Goal: Task Accomplishment & Management: Use online tool/utility

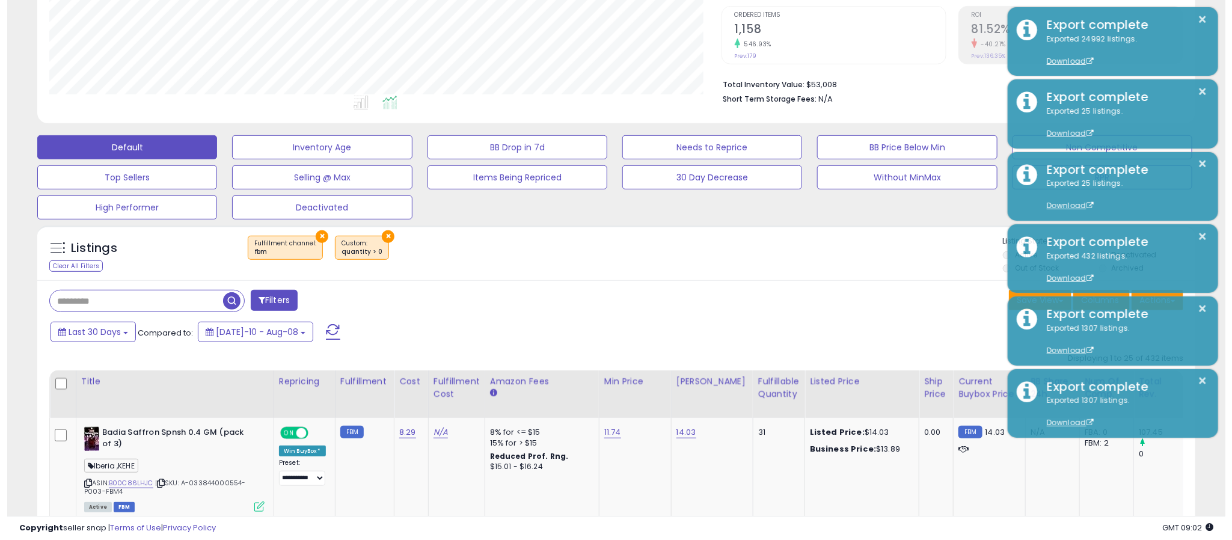
scroll to position [247, 673]
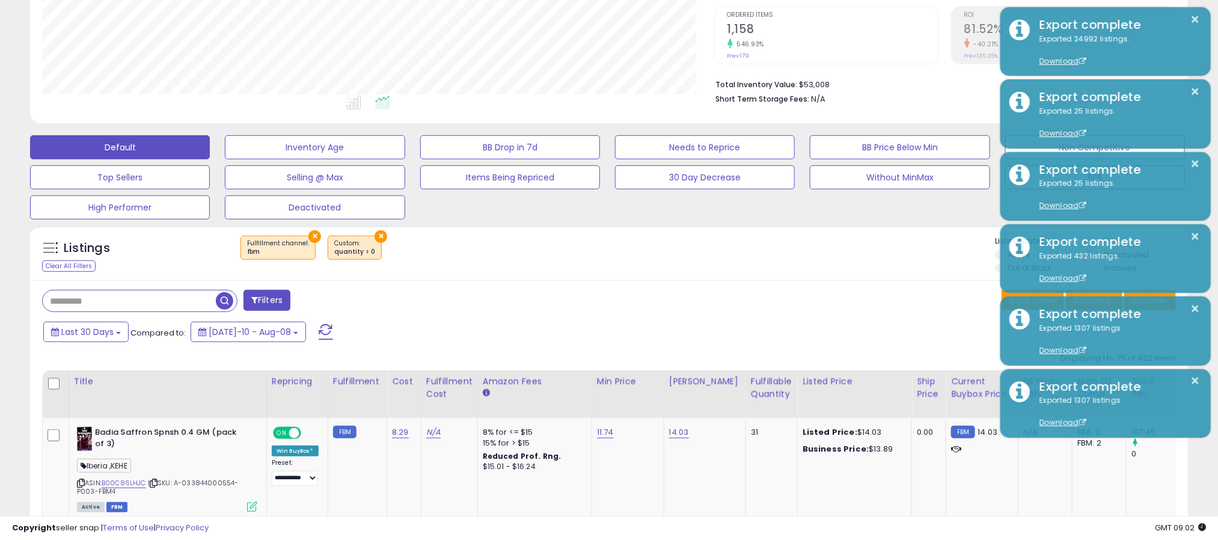
click at [375, 239] on button "×" at bounding box center [381, 236] width 13 height 13
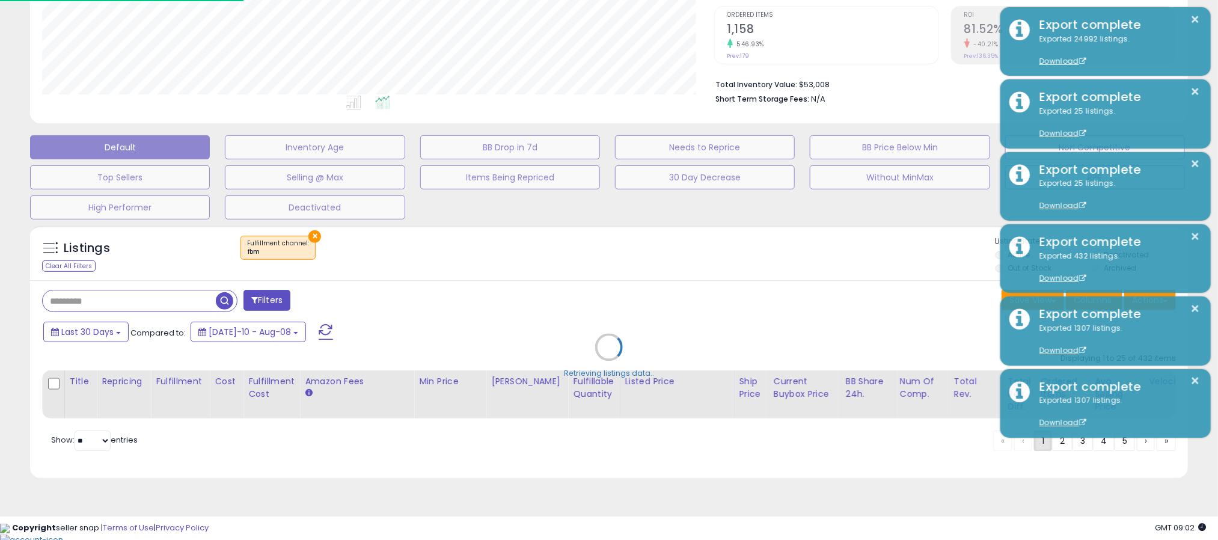
scroll to position [247, 680]
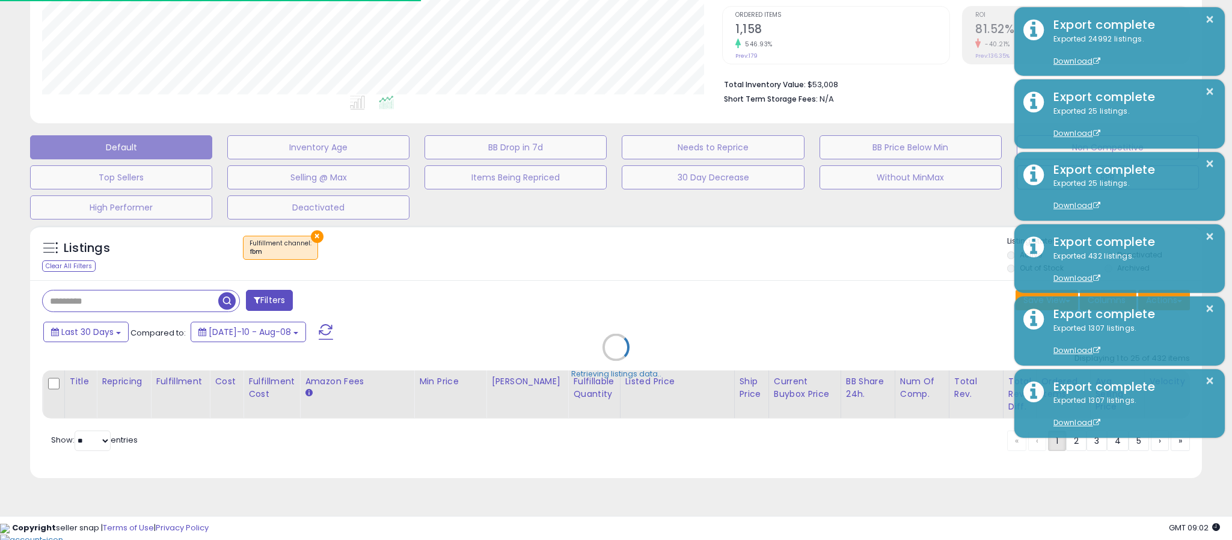
click at [314, 238] on div "Retrieving listings data.." at bounding box center [616, 356] width 1190 height 274
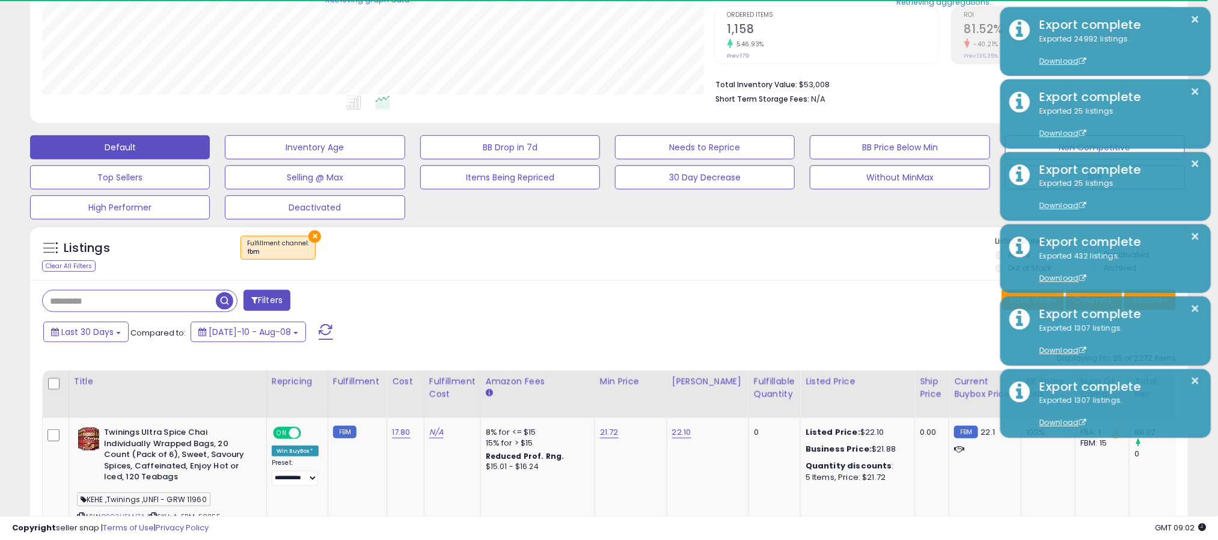
scroll to position [600942, 600517]
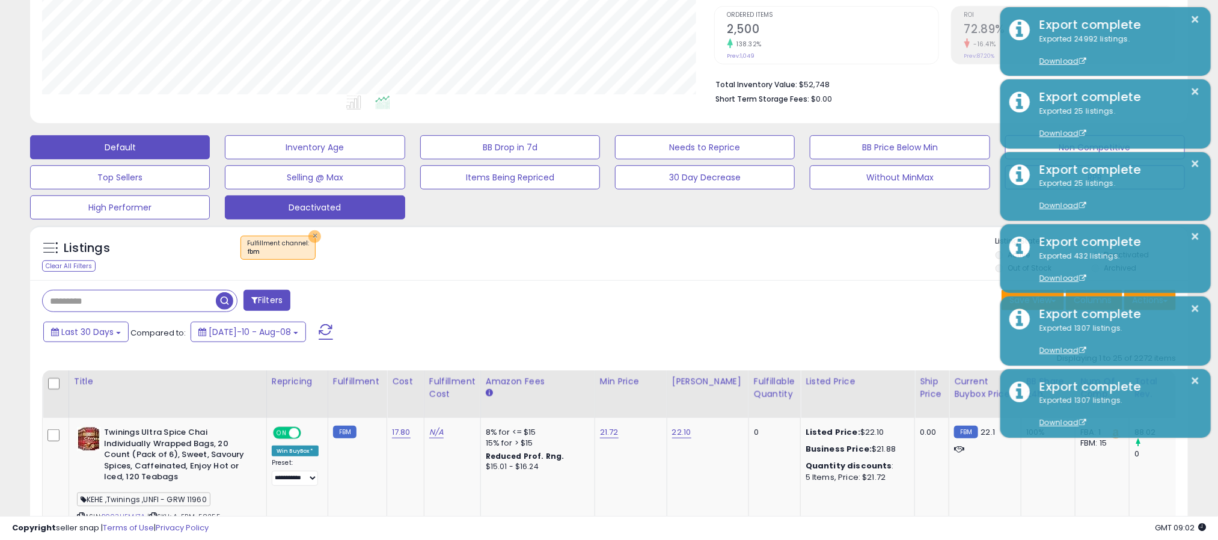
drag, startPoint x: 310, startPoint y: 240, endPoint x: 235, endPoint y: 211, distance: 80.5
click at [310, 240] on button "×" at bounding box center [314, 236] width 13 height 13
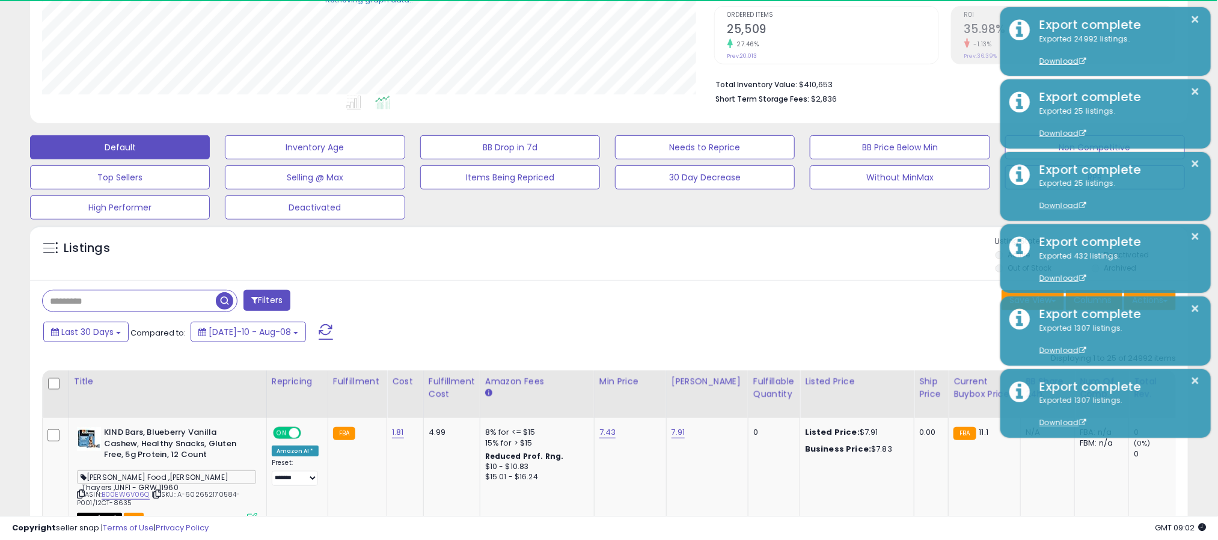
click at [454, 312] on div "Filters" at bounding box center [321, 302] width 576 height 24
drag, startPoint x: 451, startPoint y: 314, endPoint x: 440, endPoint y: 302, distance: 16.6
click at [451, 314] on div "Filters" at bounding box center [321, 302] width 576 height 24
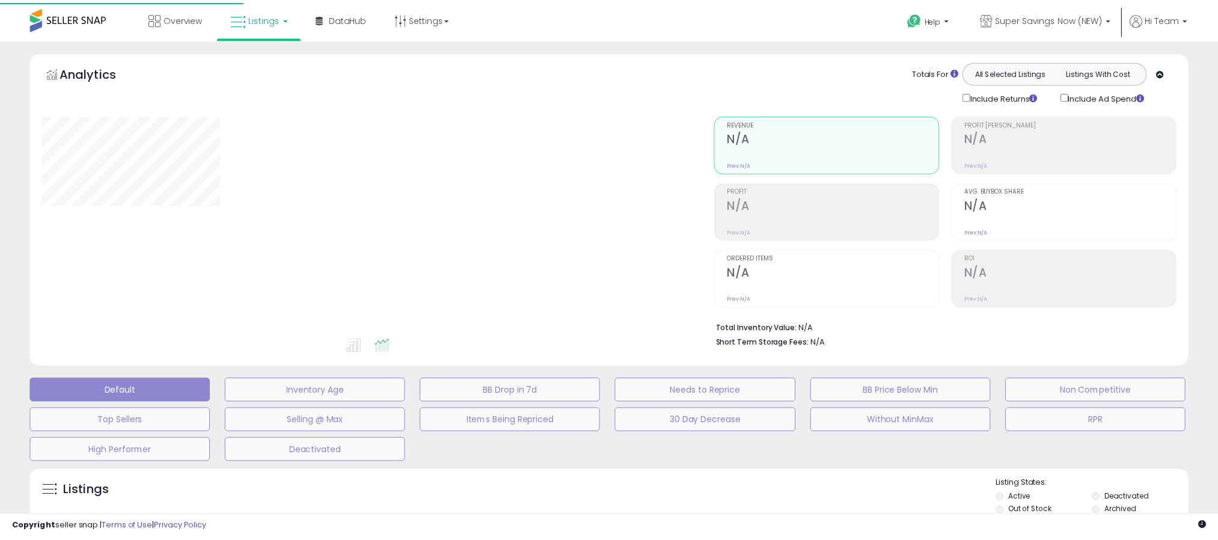
scroll to position [243, 0]
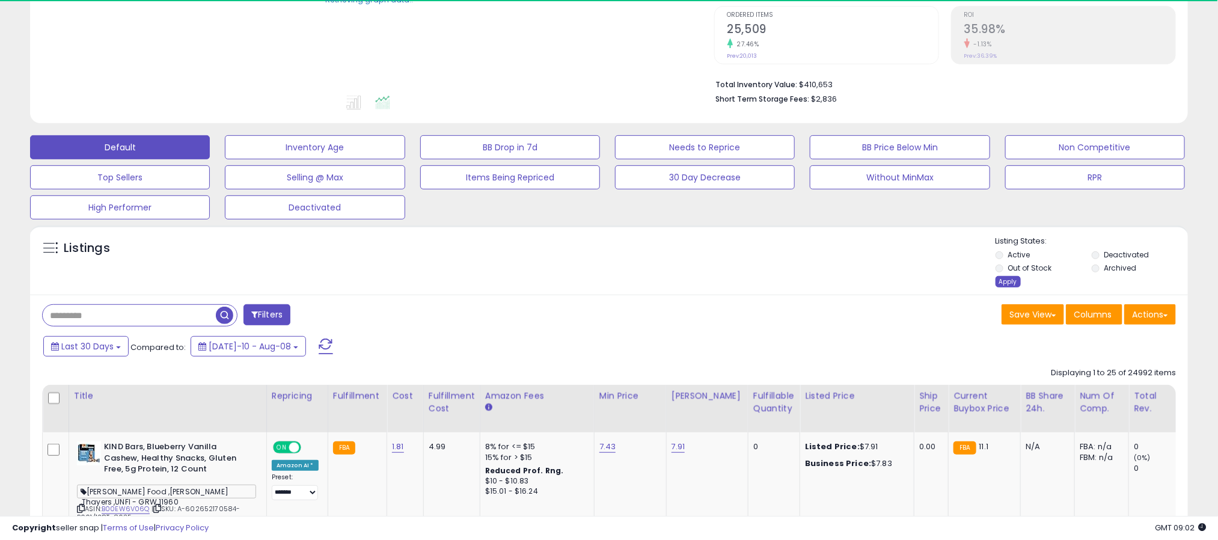
click at [1003, 287] on div "Apply" at bounding box center [1008, 281] width 25 height 11
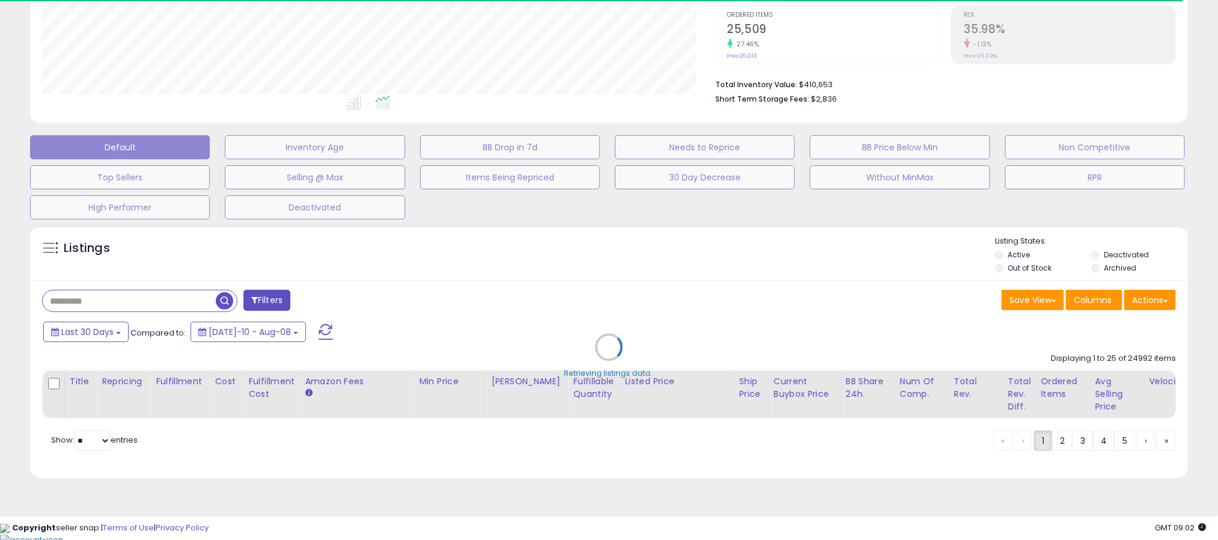
scroll to position [247, 673]
click at [276, 309] on div "Retrieving listings data.." at bounding box center [609, 356] width 1176 height 274
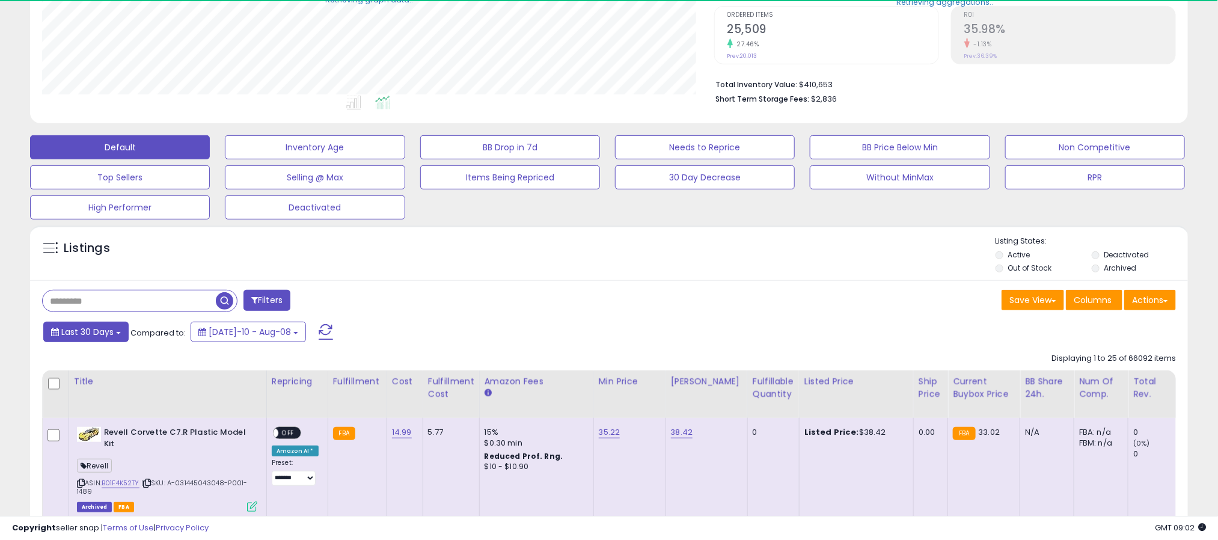
click at [83, 334] on span "Last 30 Days" at bounding box center [87, 332] width 52 height 12
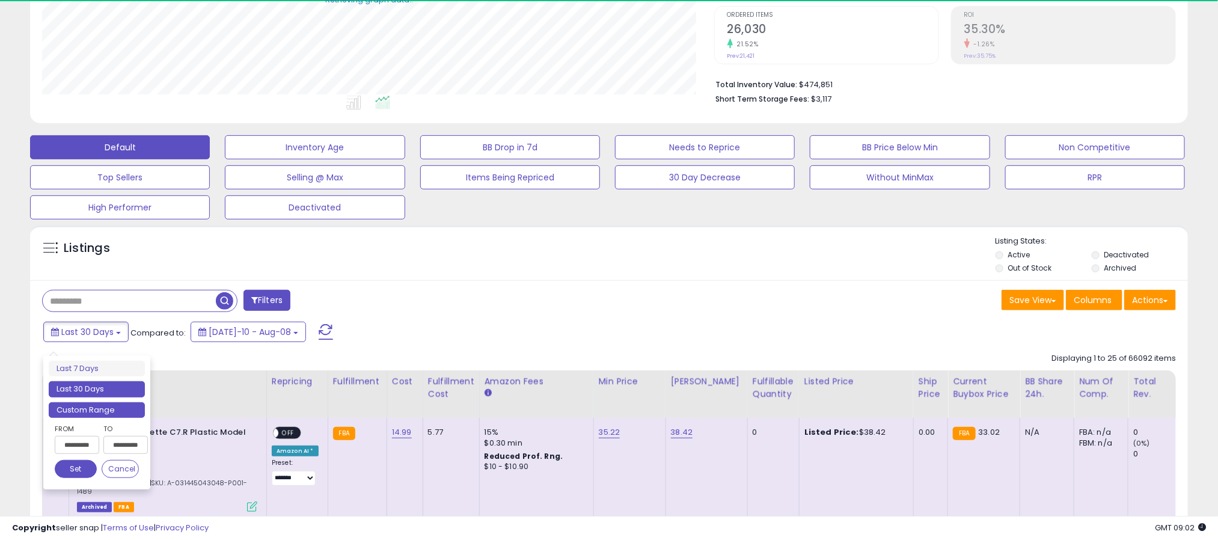
click at [72, 404] on li "Custom Range" at bounding box center [97, 410] width 96 height 16
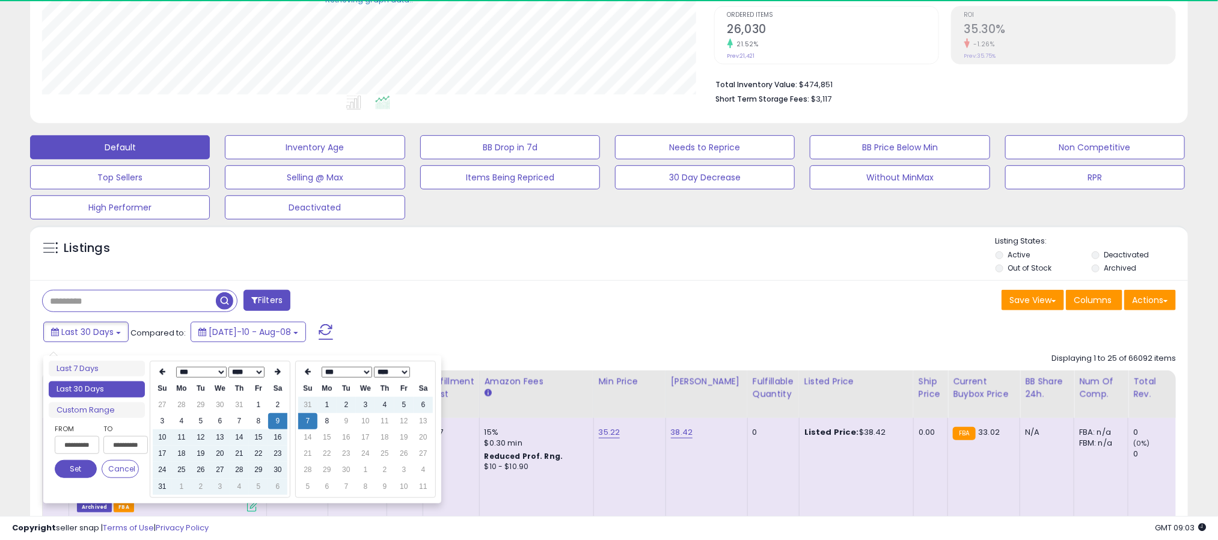
click at [215, 372] on select "*** *** *** *** *** *** *** *** ***" at bounding box center [201, 372] width 50 height 11
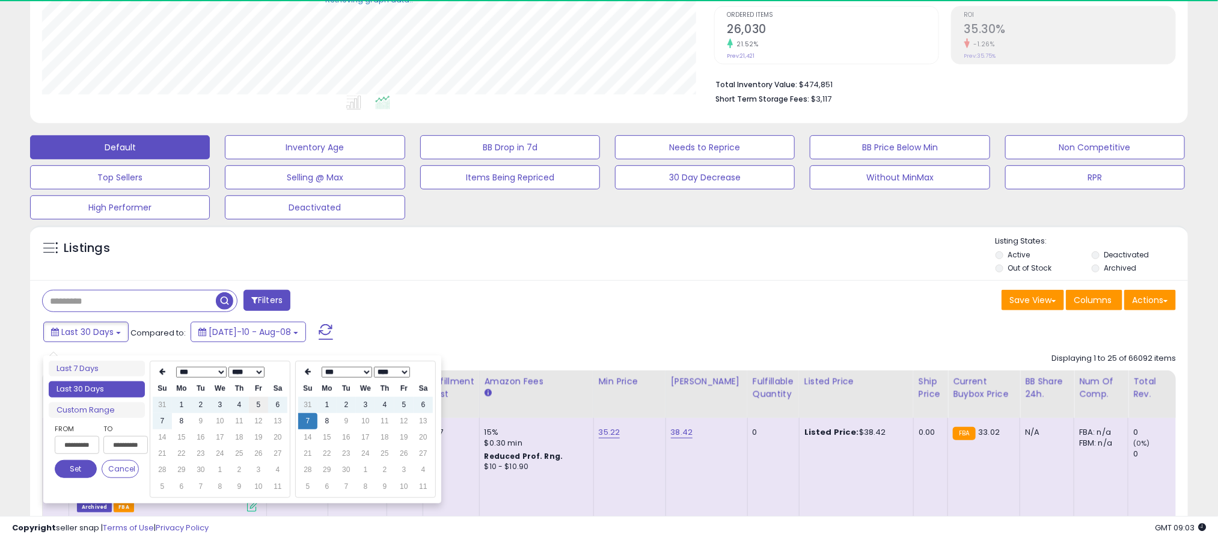
click at [255, 406] on td "5" at bounding box center [258, 405] width 19 height 16
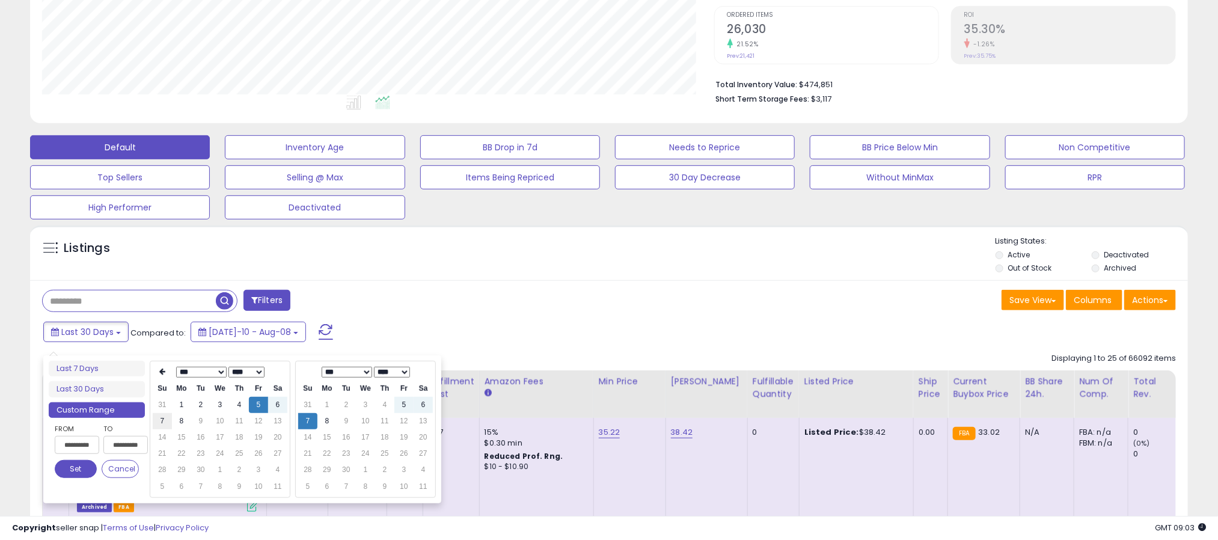
click at [158, 420] on td "7" at bounding box center [162, 421] width 19 height 16
type input "**********"
click at [260, 401] on td "5" at bounding box center [258, 405] width 19 height 16
click at [85, 469] on button "Set" at bounding box center [76, 469] width 42 height 18
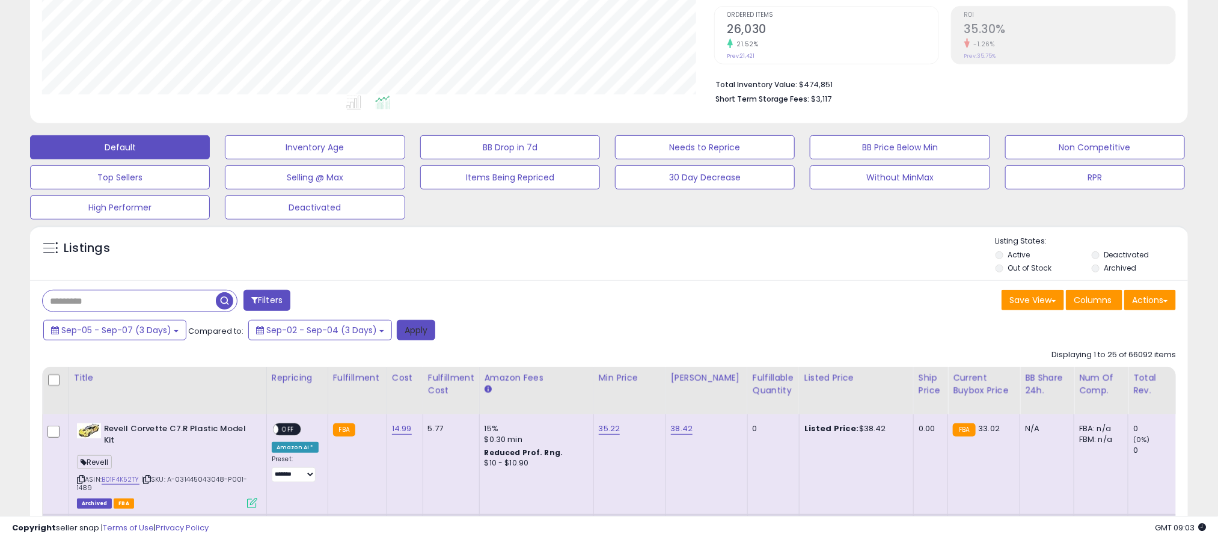
click at [408, 334] on button "Apply" at bounding box center [416, 330] width 38 height 20
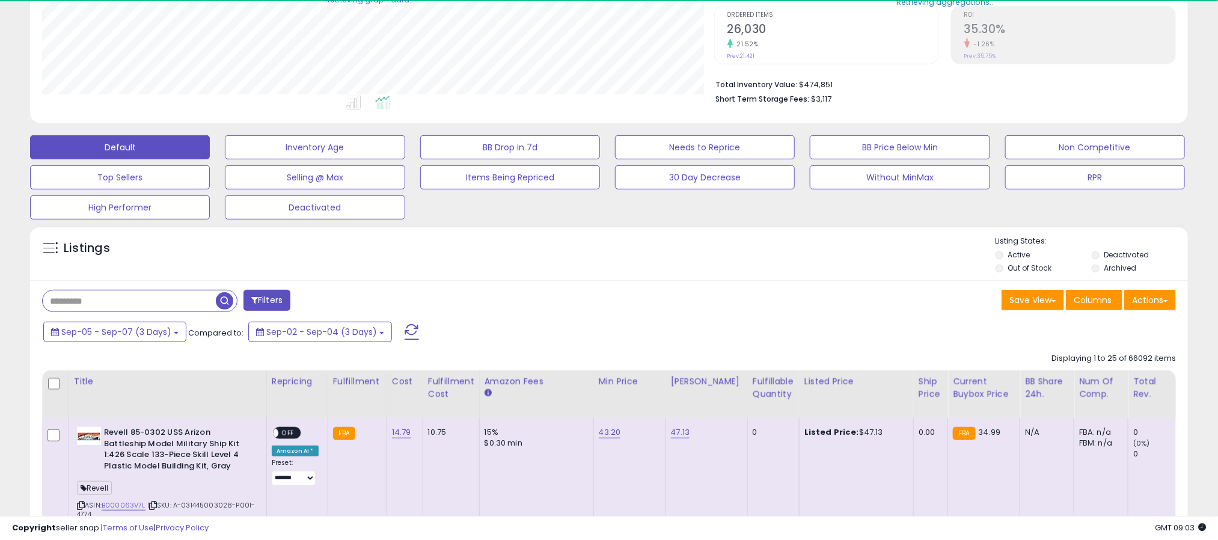
scroll to position [600942, 600517]
click at [1147, 305] on button "Actions" at bounding box center [1150, 300] width 52 height 20
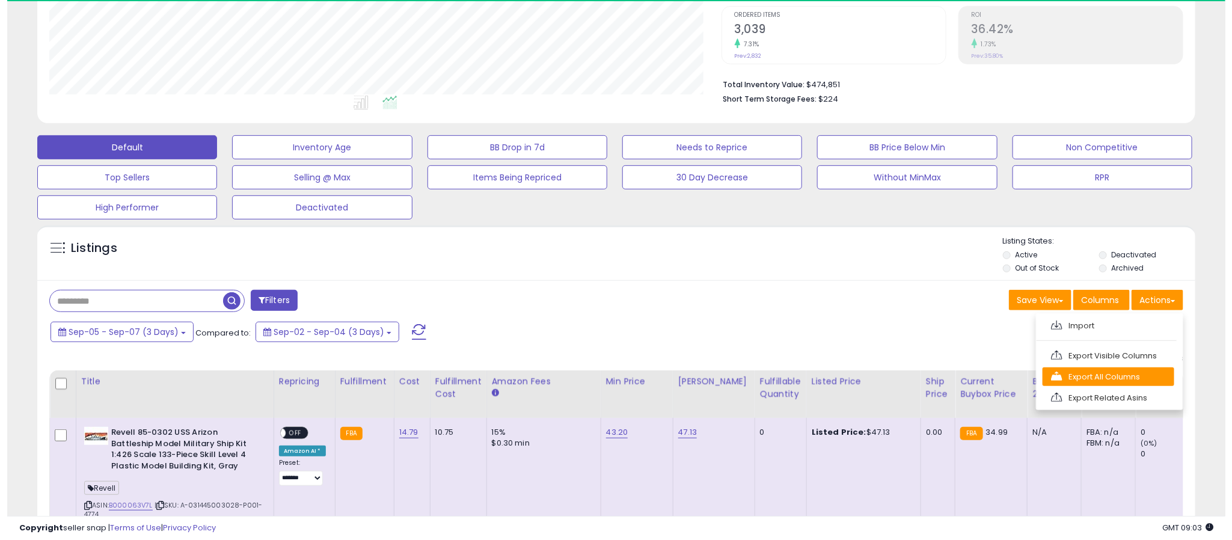
scroll to position [247, 673]
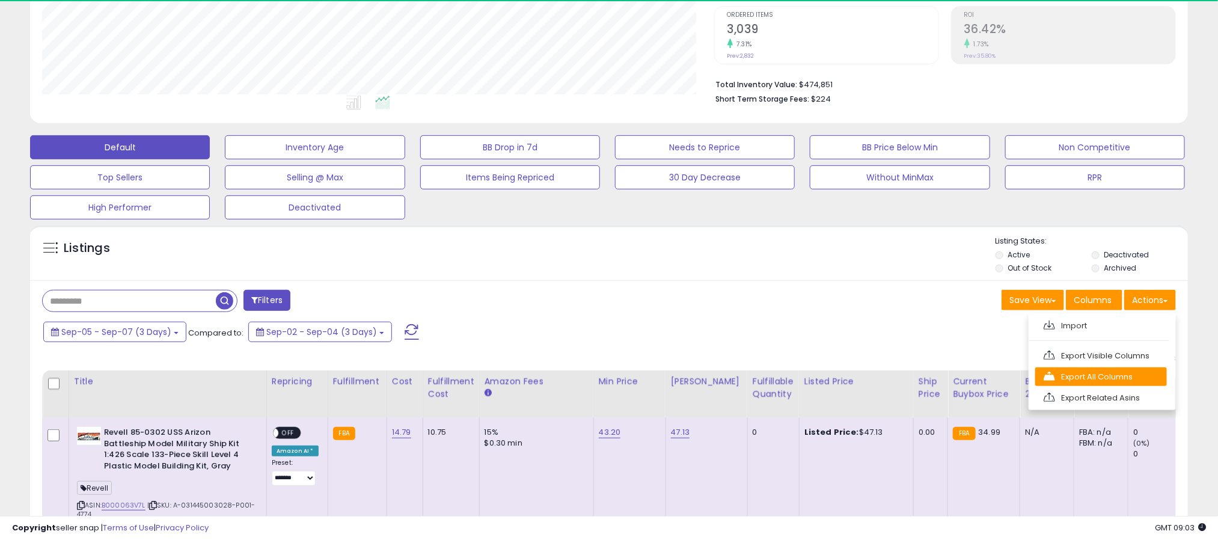
click at [1090, 381] on link "Export All Columns" at bounding box center [1101, 376] width 132 height 19
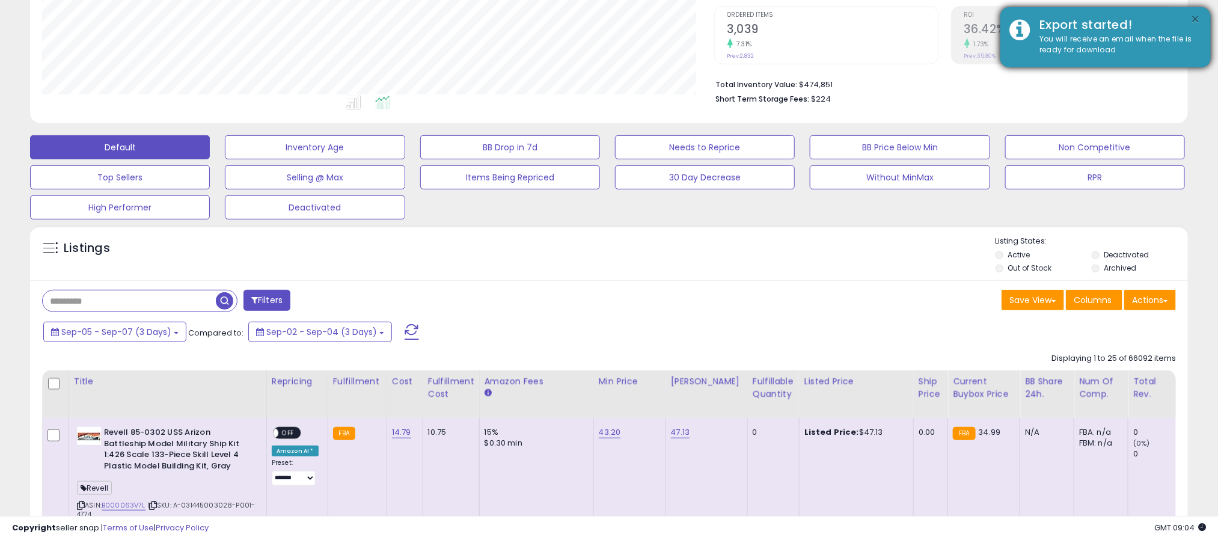
click at [1196, 19] on button "×" at bounding box center [1196, 19] width 10 height 15
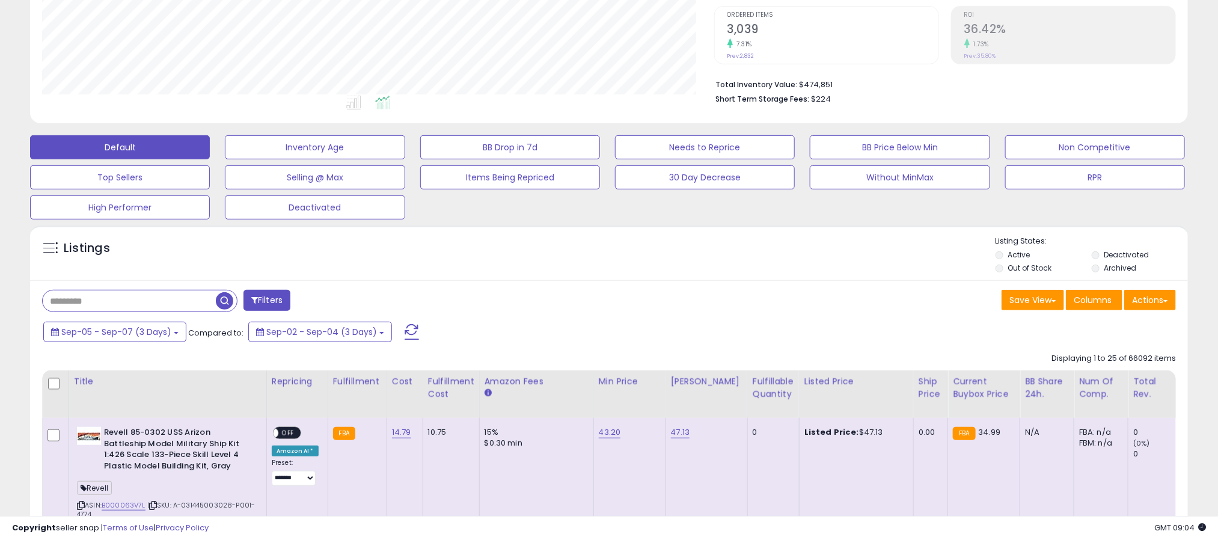
click at [260, 310] on button "Filters" at bounding box center [266, 300] width 47 height 21
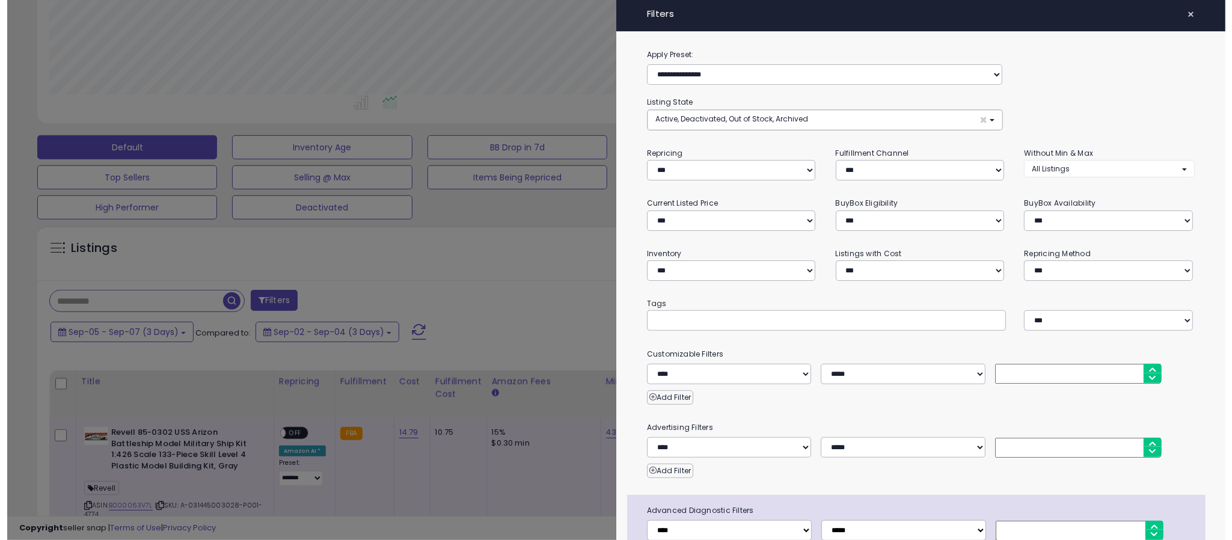
scroll to position [247, 680]
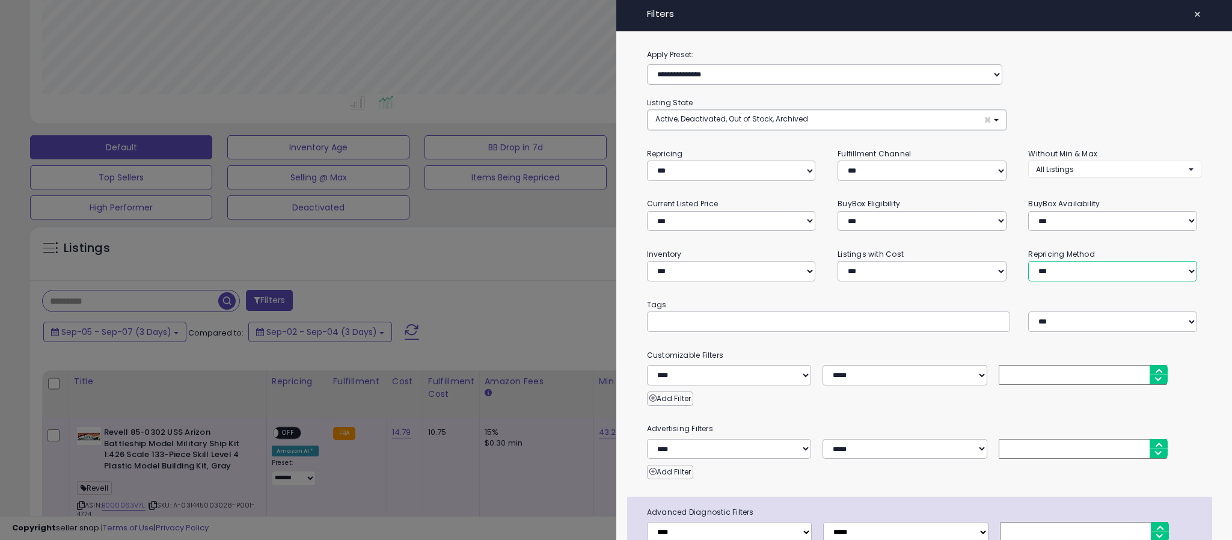
click at [1050, 271] on select "**********" at bounding box center [1112, 271] width 169 height 20
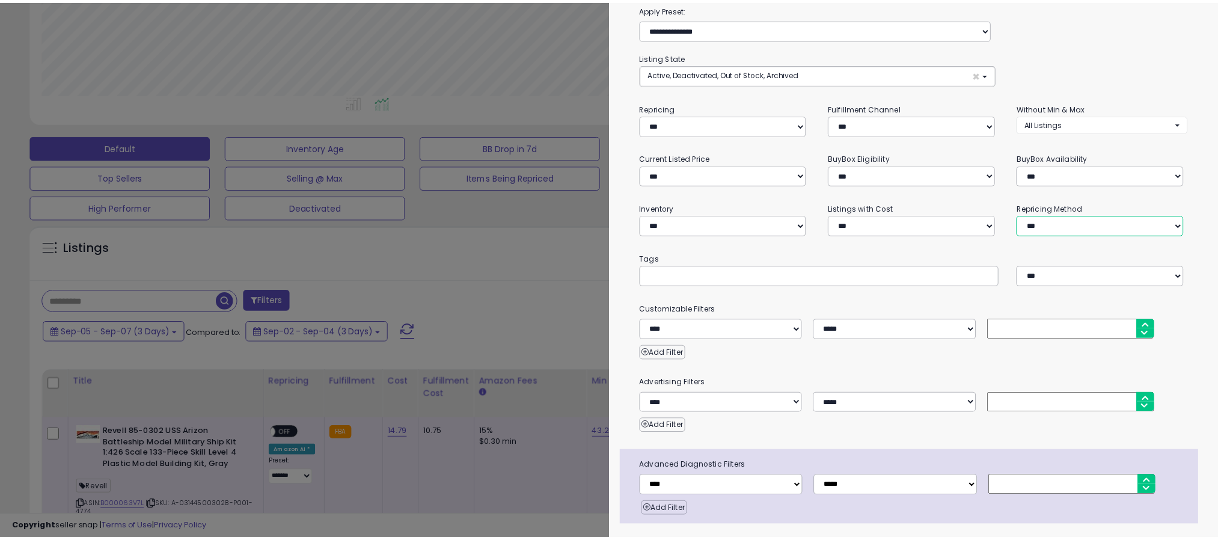
scroll to position [85, 0]
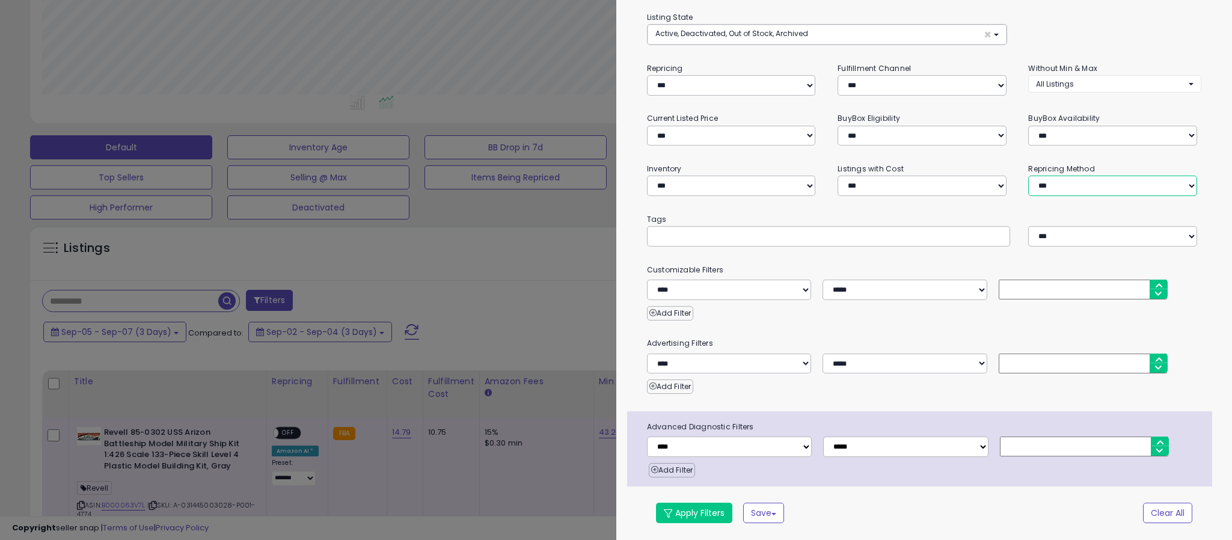
click at [1063, 186] on select "**********" at bounding box center [1112, 186] width 169 height 20
click at [1047, 181] on select "**********" at bounding box center [1112, 186] width 169 height 20
click at [1028, 176] on select "**********" at bounding box center [1112, 186] width 169 height 20
click at [685, 510] on button "Apply Filters" at bounding box center [694, 513] width 76 height 20
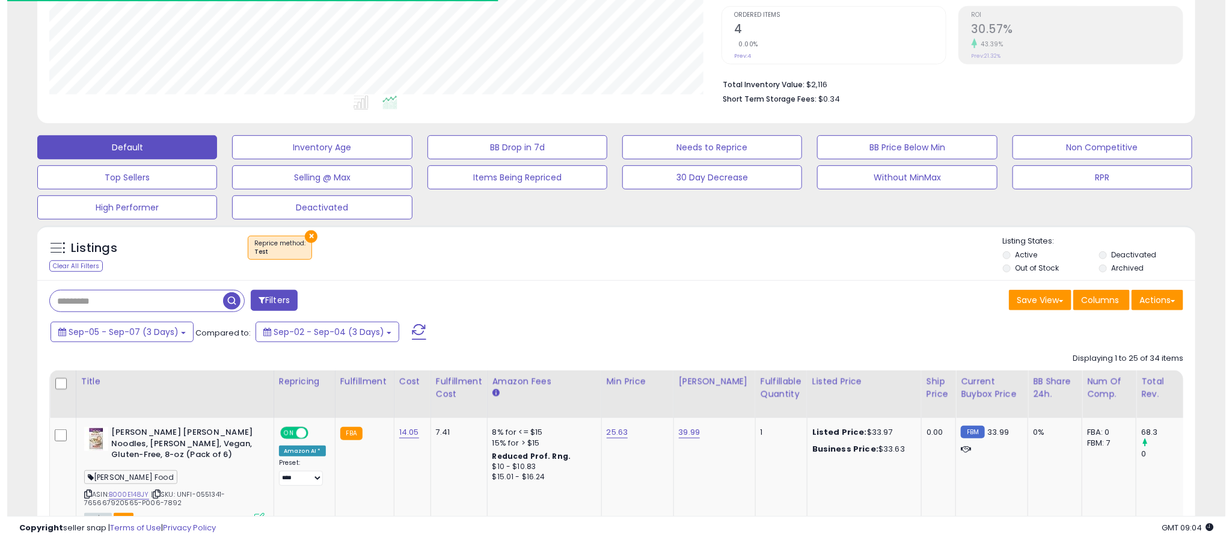
scroll to position [247, 673]
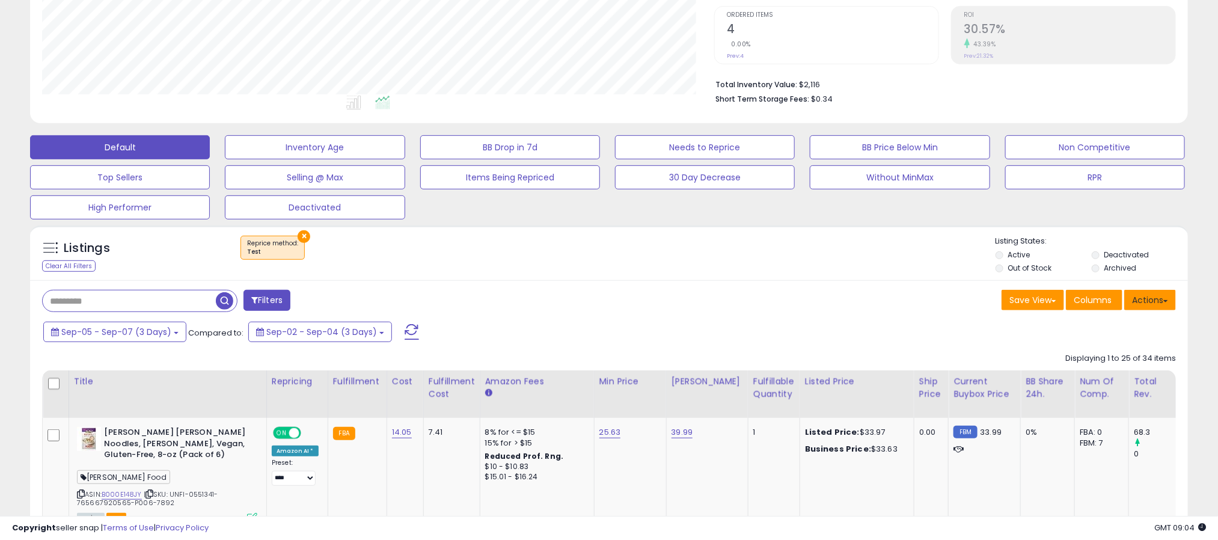
click at [1152, 308] on button "Actions" at bounding box center [1150, 300] width 52 height 20
click at [1082, 383] on link "Export All Columns" at bounding box center [1101, 376] width 132 height 19
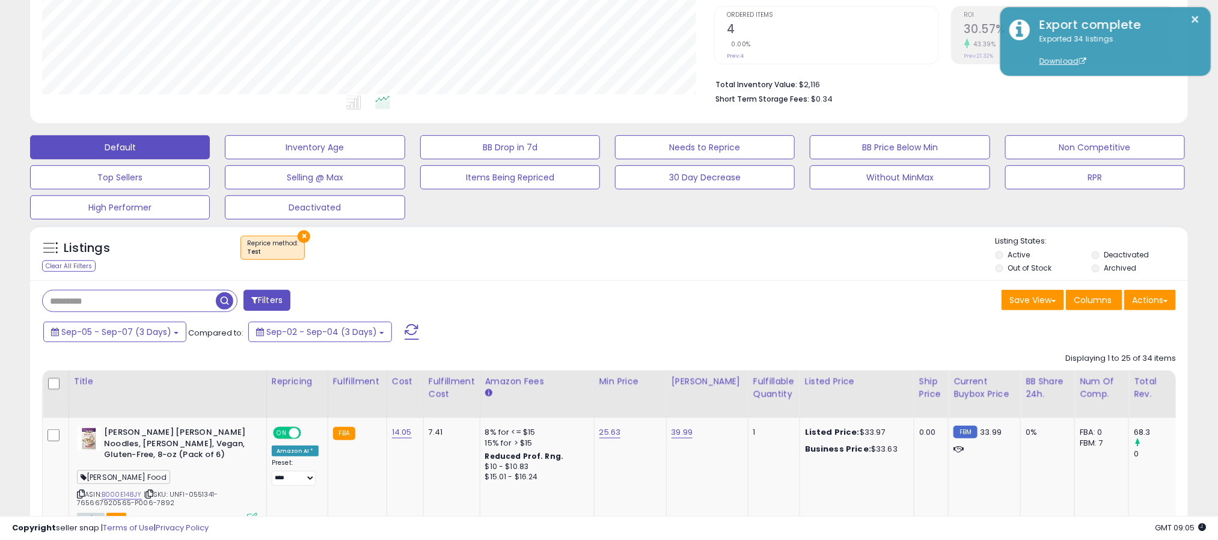
click at [581, 278] on div "Listings Clear All Filters × Reprice method Test" at bounding box center [609, 252] width 1158 height 55
click at [304, 233] on button "×" at bounding box center [304, 236] width 13 height 13
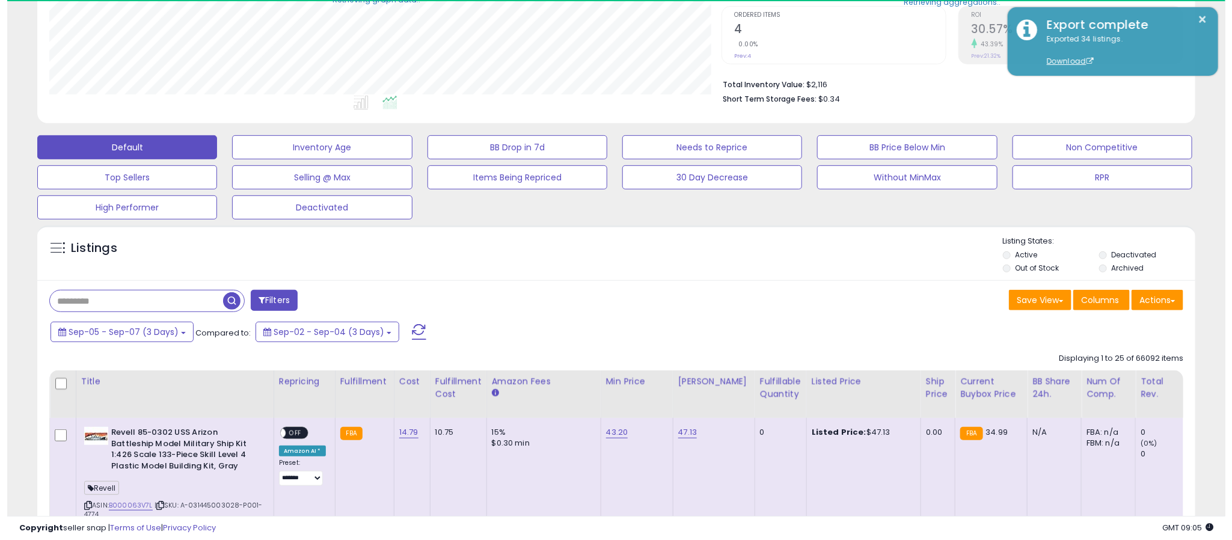
scroll to position [600942, 600517]
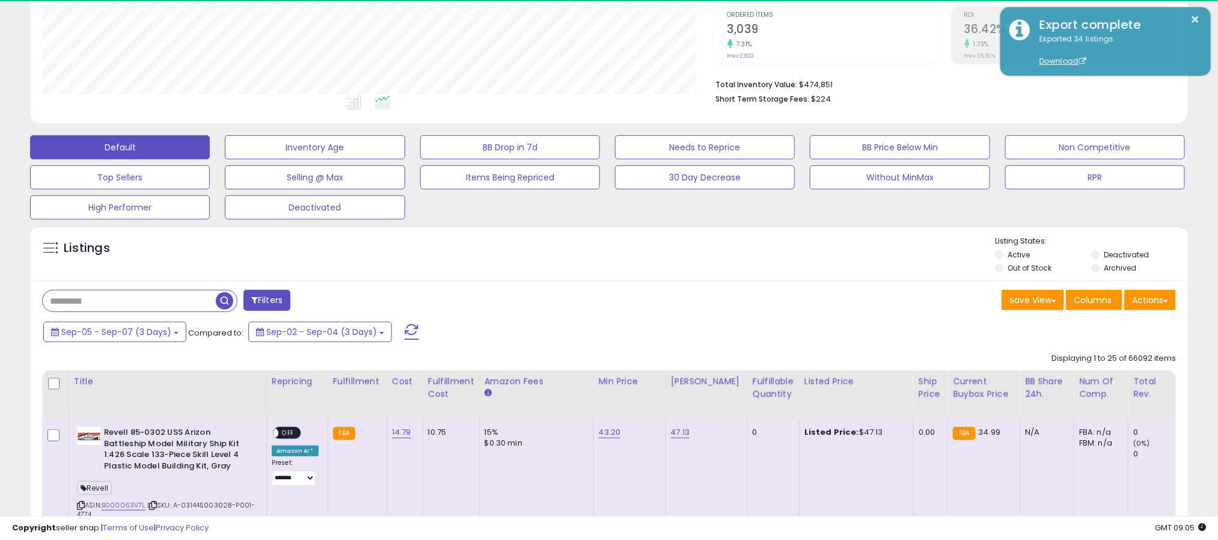
click at [271, 304] on button "Filters" at bounding box center [266, 300] width 47 height 21
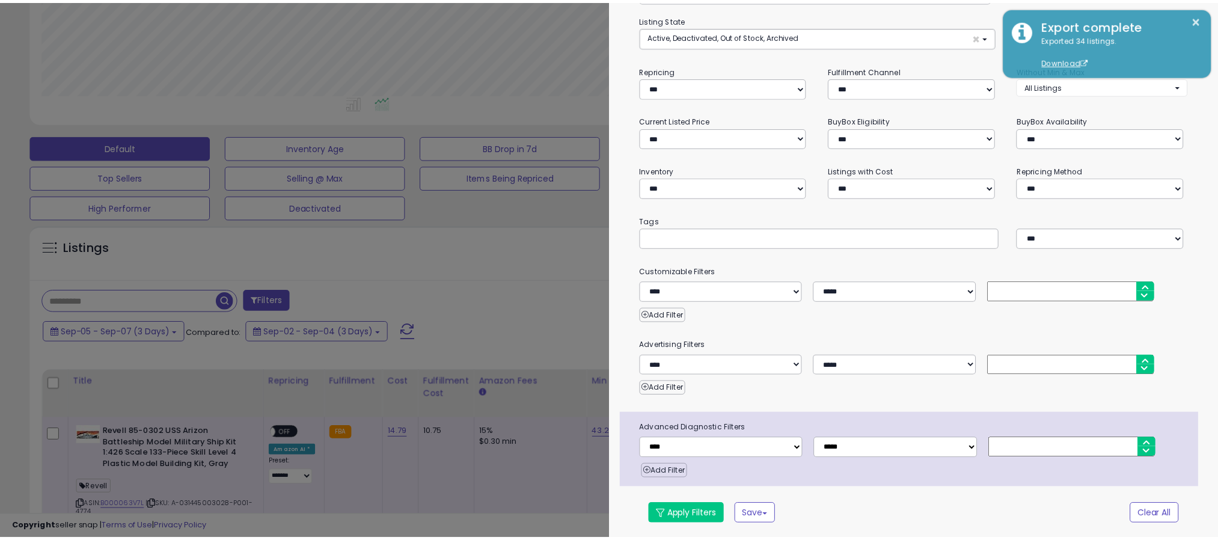
scroll to position [247, 680]
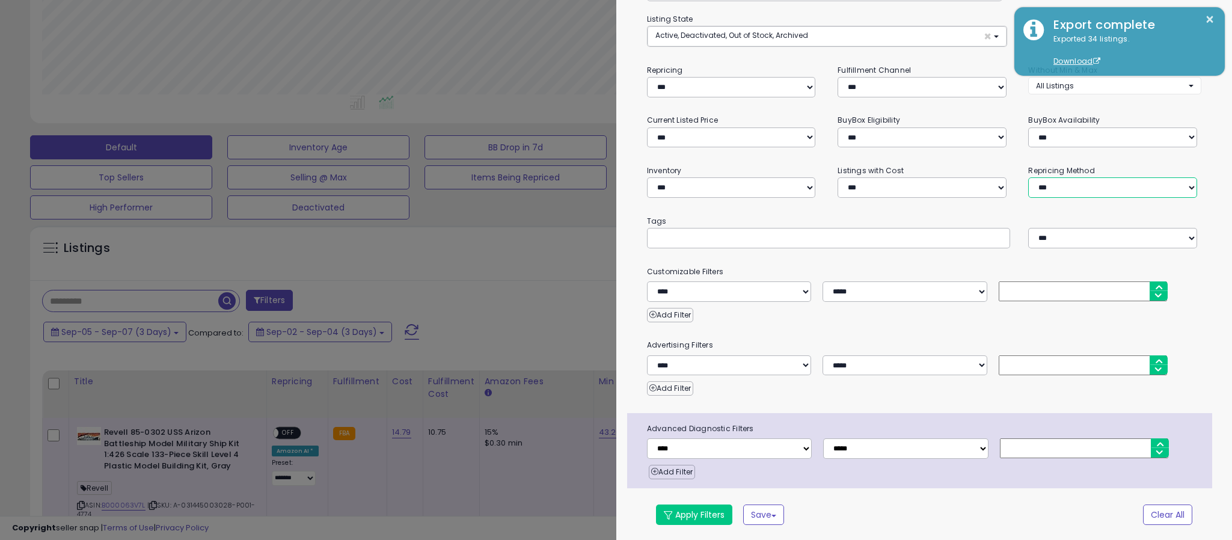
click at [1084, 183] on select "**********" at bounding box center [1112, 187] width 169 height 20
select select "**********"
click at [1028, 177] on select "**********" at bounding box center [1112, 187] width 169 height 20
click at [712, 505] on button "Apply Filters" at bounding box center [694, 514] width 76 height 20
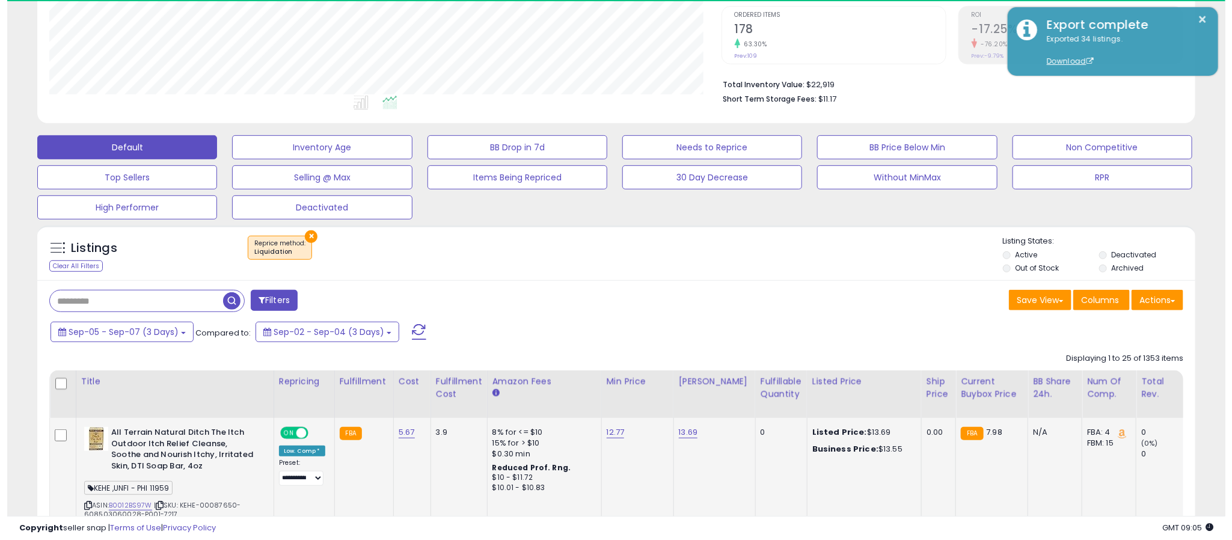
scroll to position [247, 673]
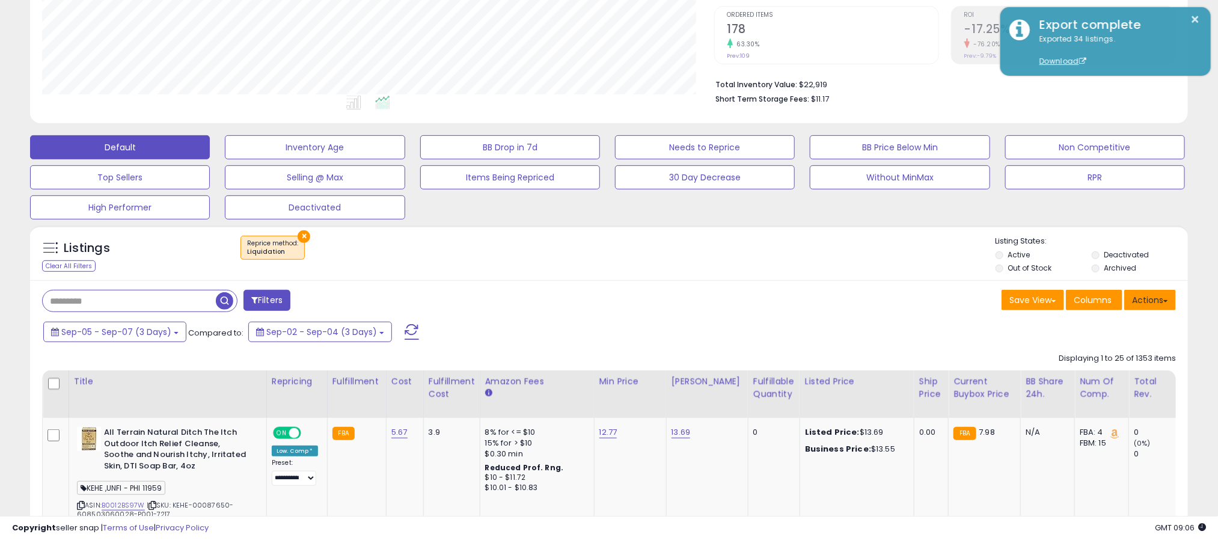
click at [1143, 305] on button "Actions" at bounding box center [1150, 300] width 52 height 20
click at [776, 299] on div "Save View Save As New View Update Current View Columns Actions Import Export Vi…" at bounding box center [897, 301] width 576 height 23
click at [1144, 308] on button "Actions" at bounding box center [1150, 300] width 52 height 20
click at [1106, 378] on link "Export All Columns" at bounding box center [1101, 376] width 132 height 19
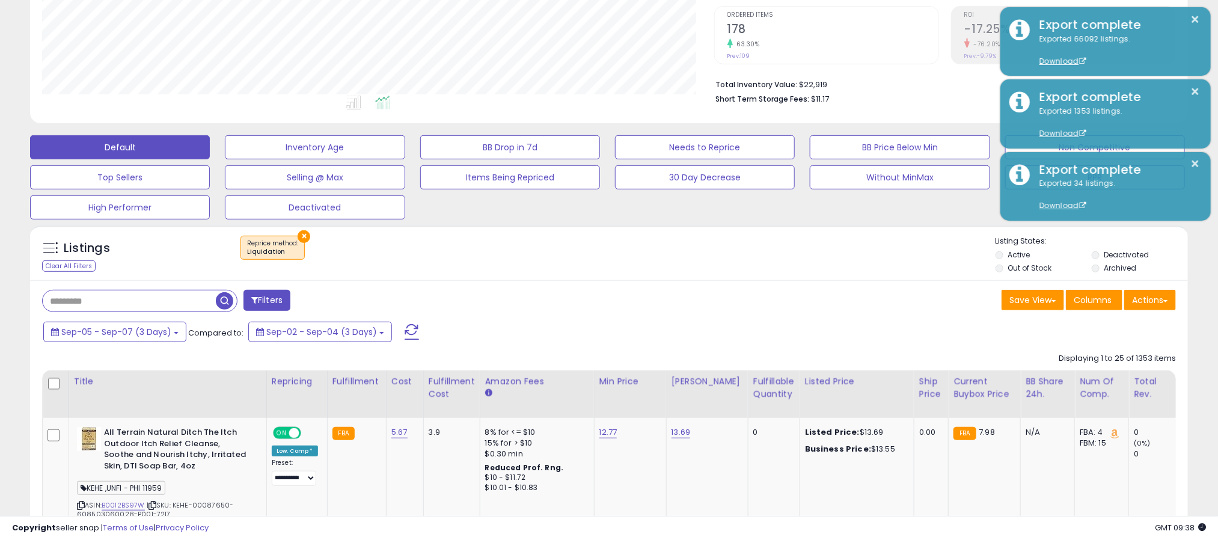
click at [299, 234] on button "×" at bounding box center [304, 236] width 13 height 13
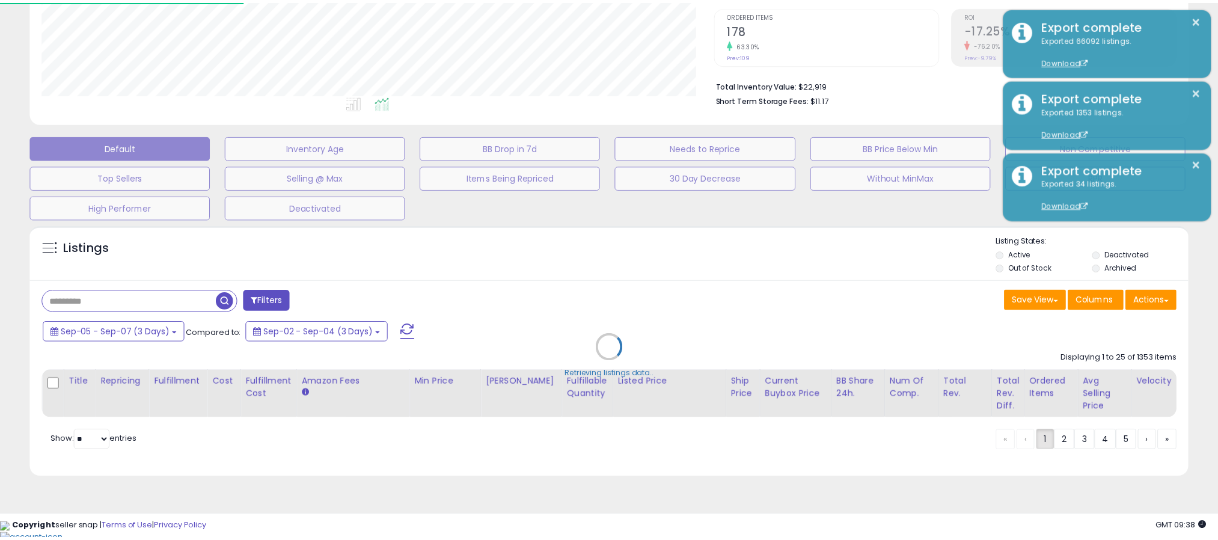
scroll to position [247, 680]
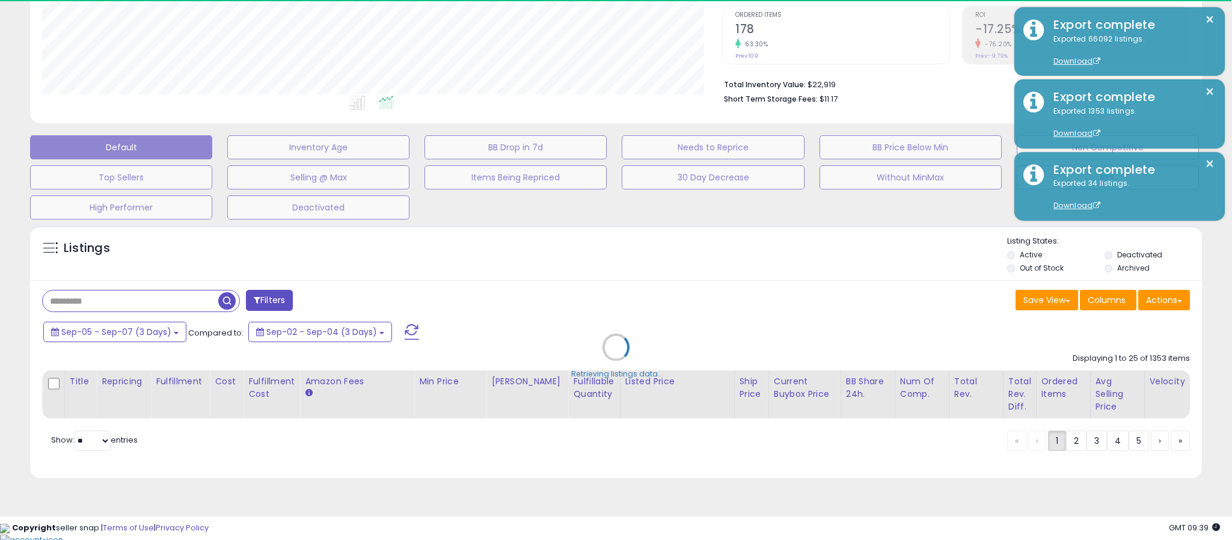
click at [1155, 305] on div "Retrieving listings data.." at bounding box center [616, 356] width 1190 height 274
click at [552, 238] on div "Retrieving listings data.." at bounding box center [616, 356] width 1190 height 274
click at [554, 244] on div "Retrieving listings data.." at bounding box center [616, 356] width 1190 height 274
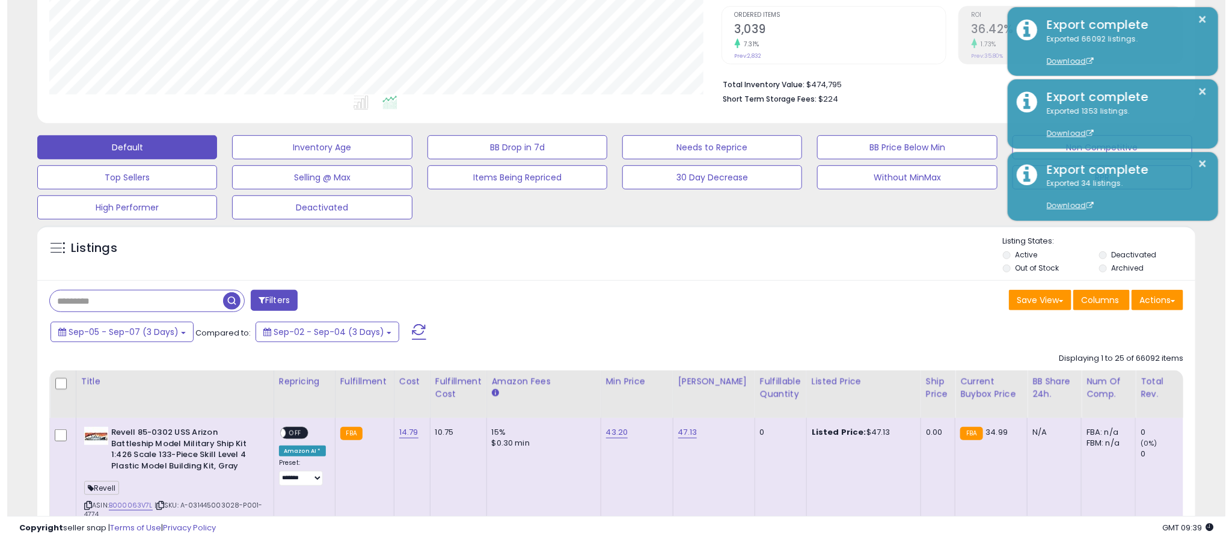
scroll to position [247, 673]
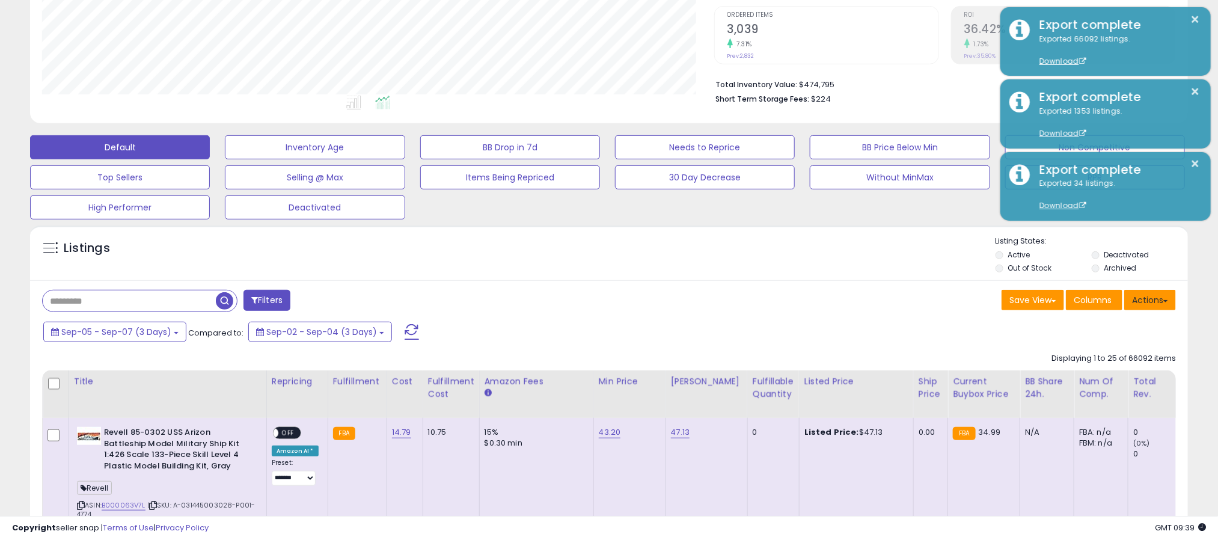
click at [1156, 299] on button "Actions" at bounding box center [1150, 300] width 52 height 20
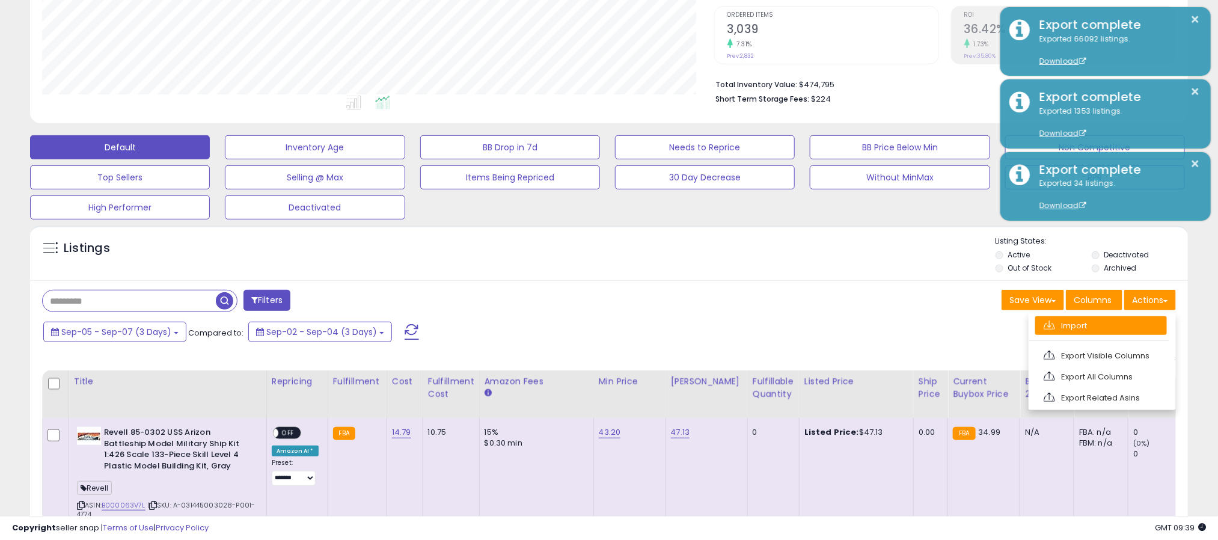
click at [1077, 329] on link "Import" at bounding box center [1101, 325] width 132 height 19
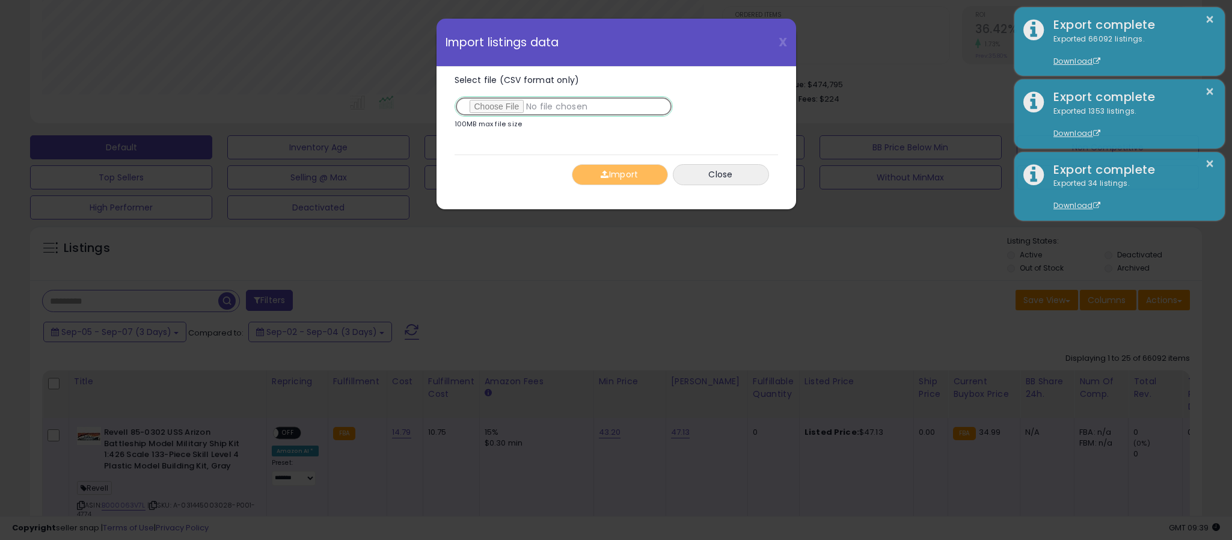
click at [491, 107] on input "Select file (CSV format only)" at bounding box center [563, 106] width 218 height 20
type input "**********"
click at [610, 173] on button "Import" at bounding box center [620, 174] width 96 height 21
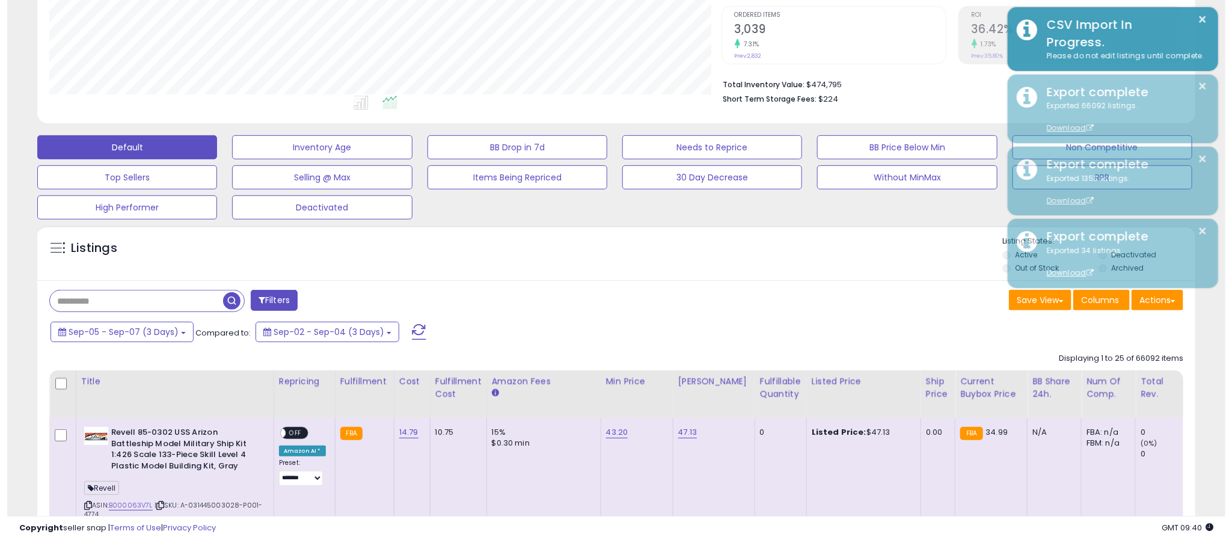
scroll to position [600942, 600517]
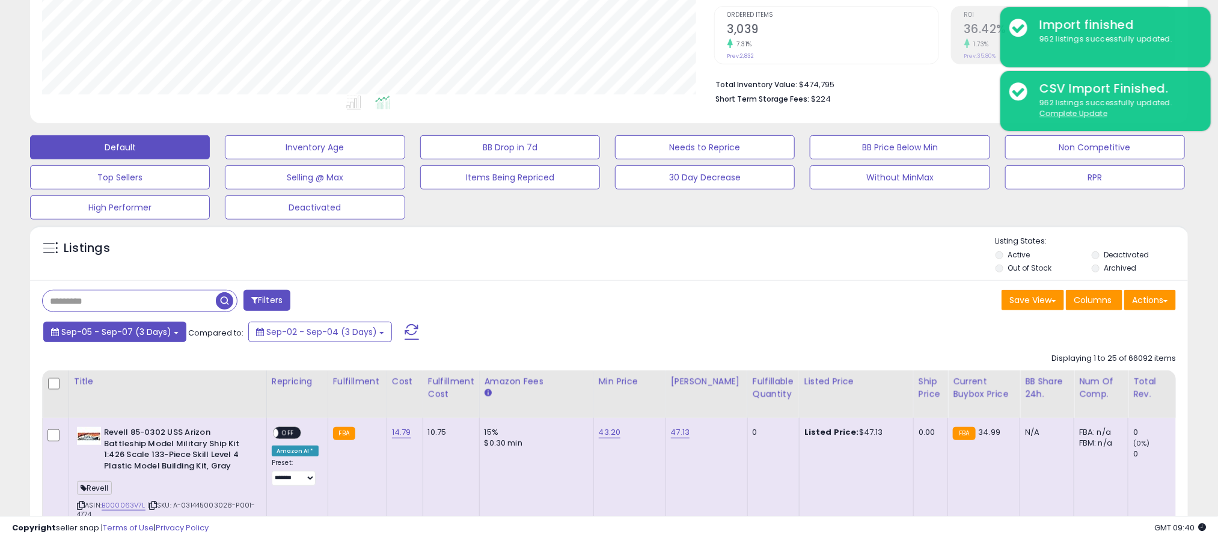
click at [145, 338] on span "Sep-05 - Sep-07 (3 Days)" at bounding box center [116, 332] width 110 height 12
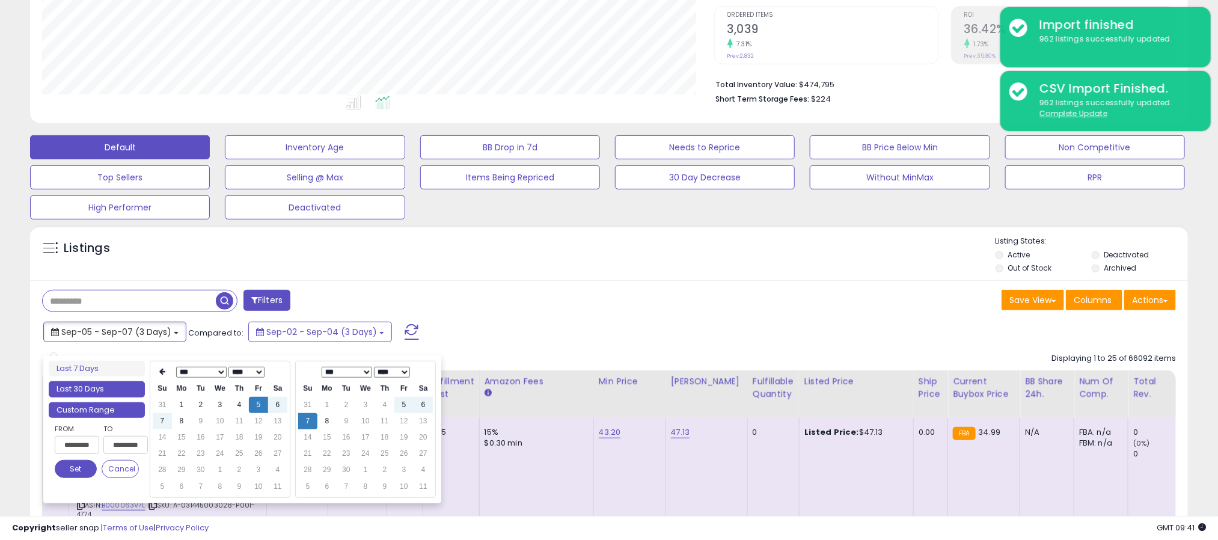
type input "**********"
click at [101, 388] on li "Last 30 Days" at bounding box center [97, 389] width 96 height 16
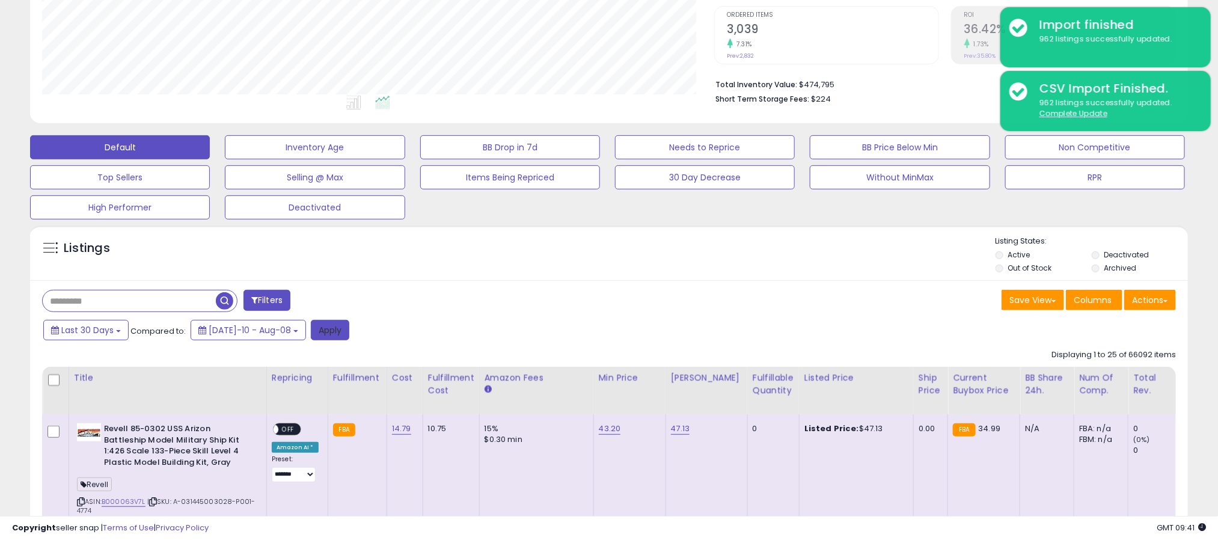
click at [313, 326] on button "Apply" at bounding box center [330, 330] width 38 height 20
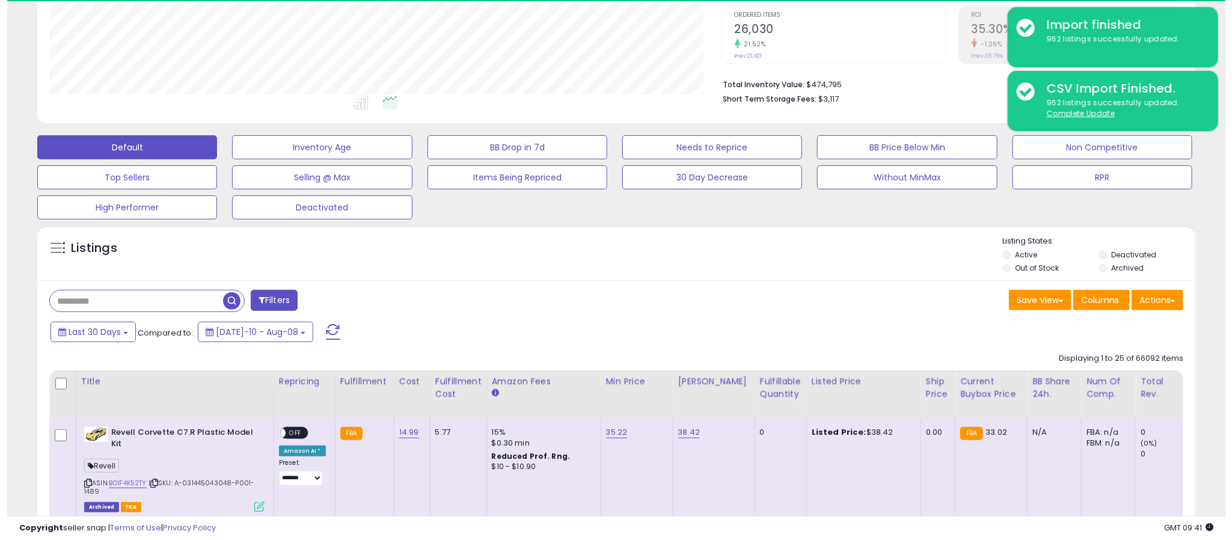
scroll to position [247, 673]
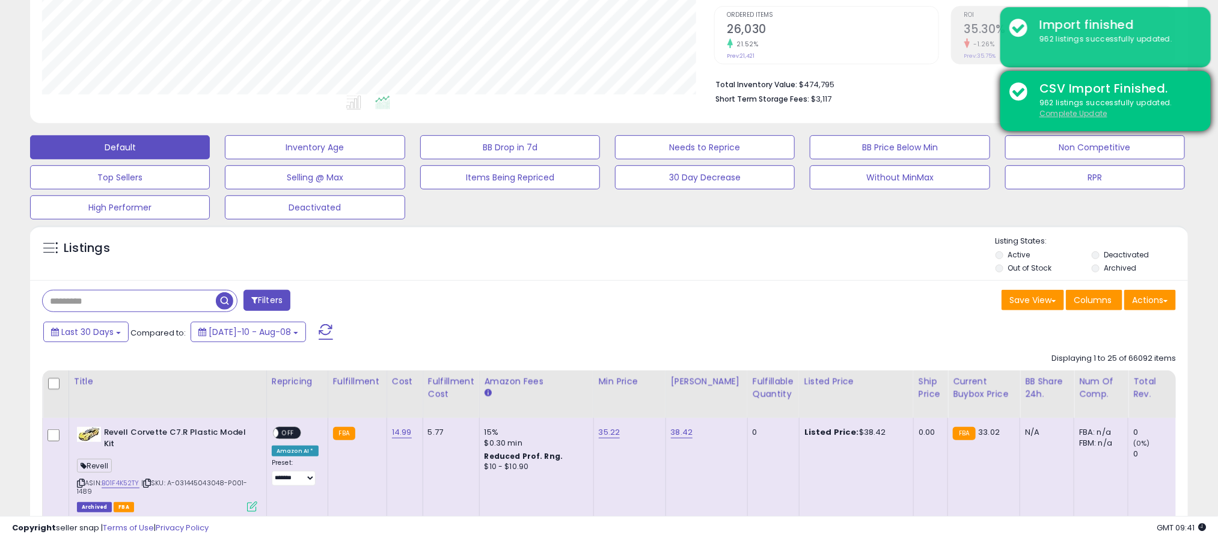
click at [1083, 108] on u "Complete Update" at bounding box center [1073, 113] width 68 height 10
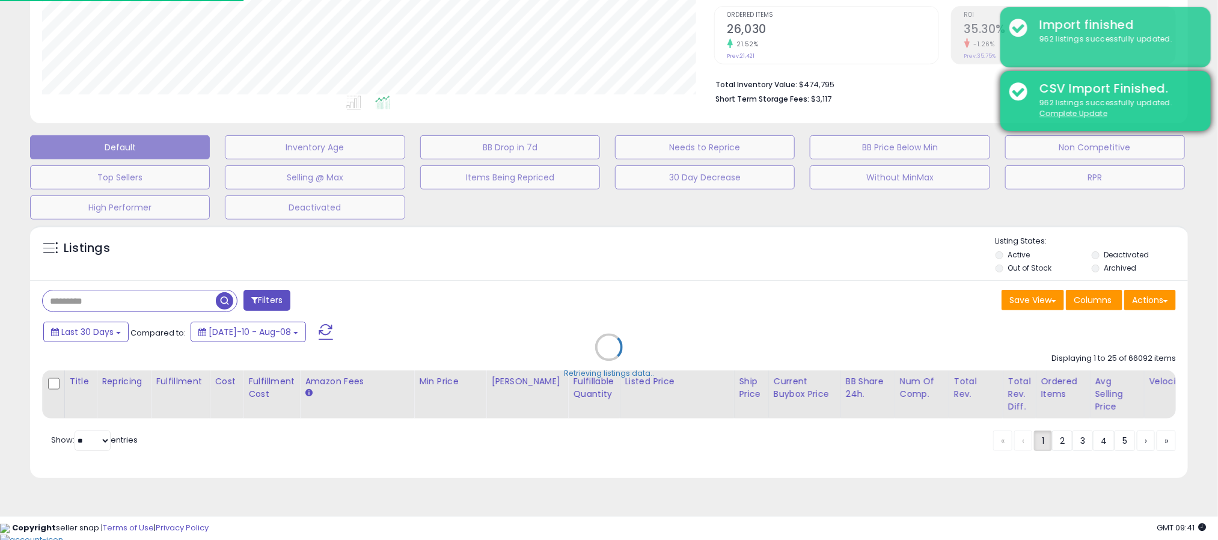
scroll to position [247, 680]
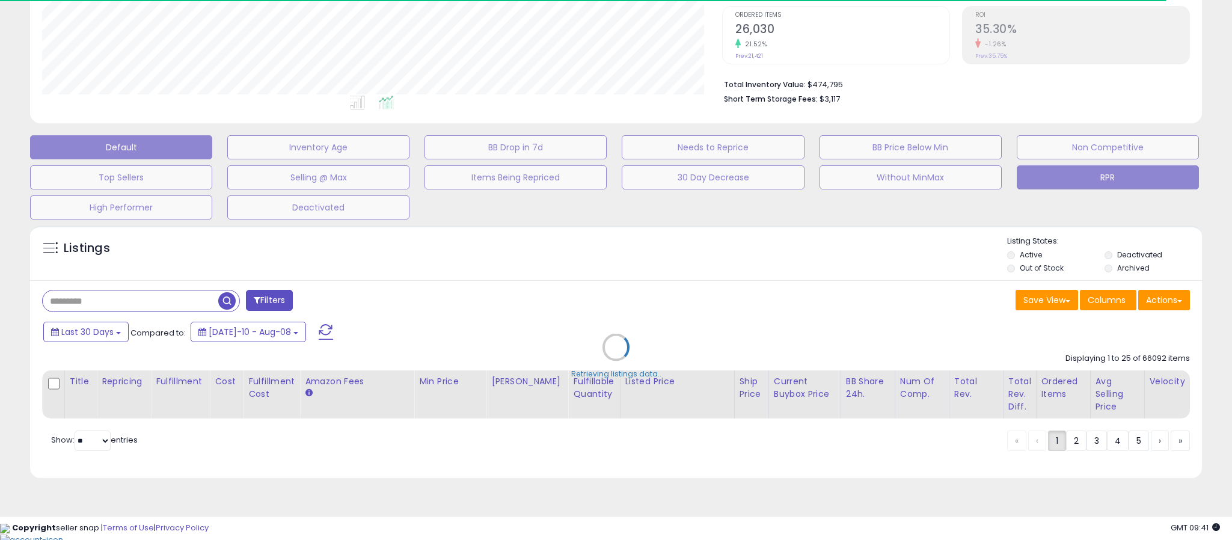
click at [1086, 184] on button "RPR" at bounding box center [1108, 177] width 182 height 24
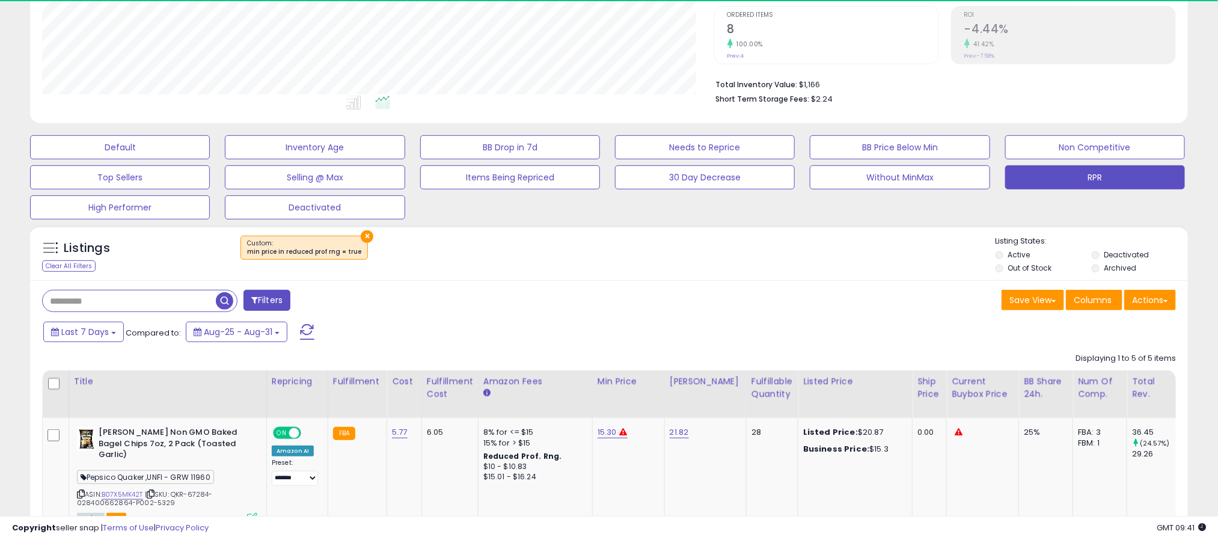
scroll to position [247, 673]
